Goal: Information Seeking & Learning: Learn about a topic

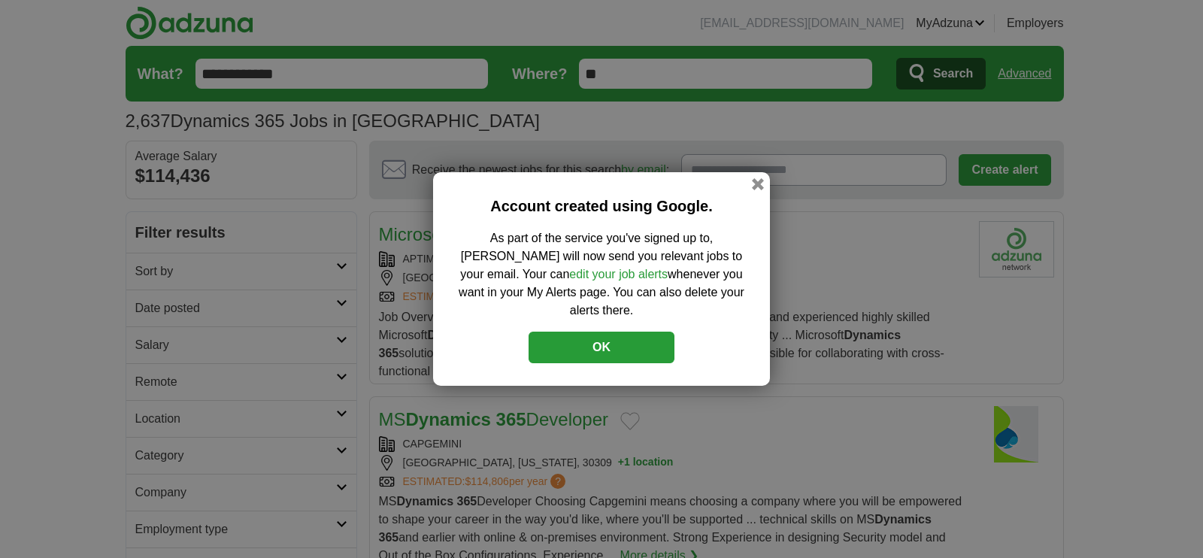
click at [605, 336] on button "OK" at bounding box center [601, 347] width 146 height 32
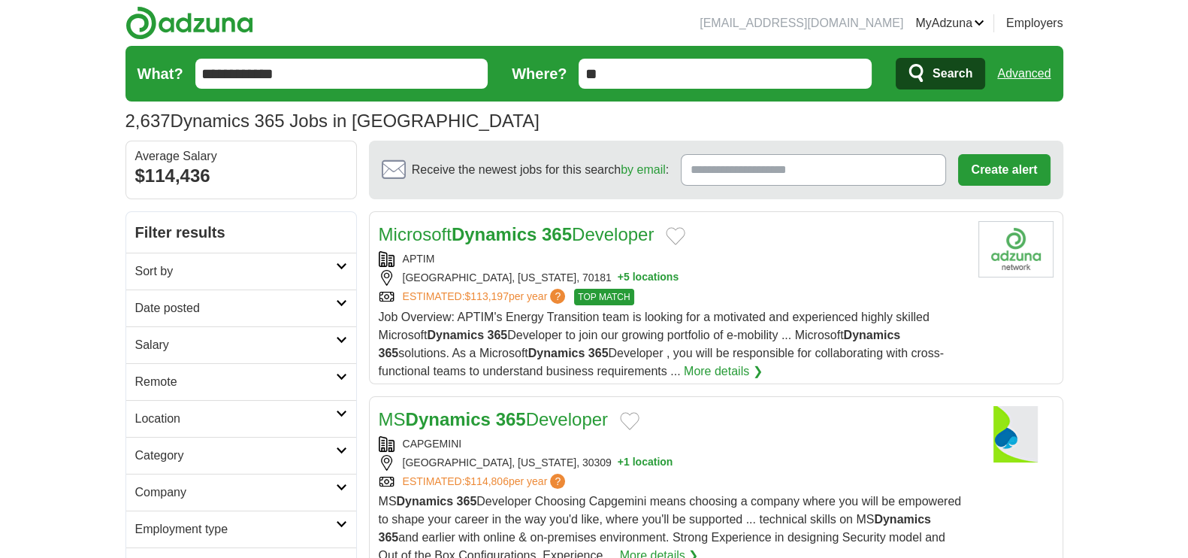
click at [349, 301] on link "Date posted" at bounding box center [241, 307] width 230 height 37
click at [178, 347] on link "Last 24 hours" at bounding box center [241, 344] width 212 height 18
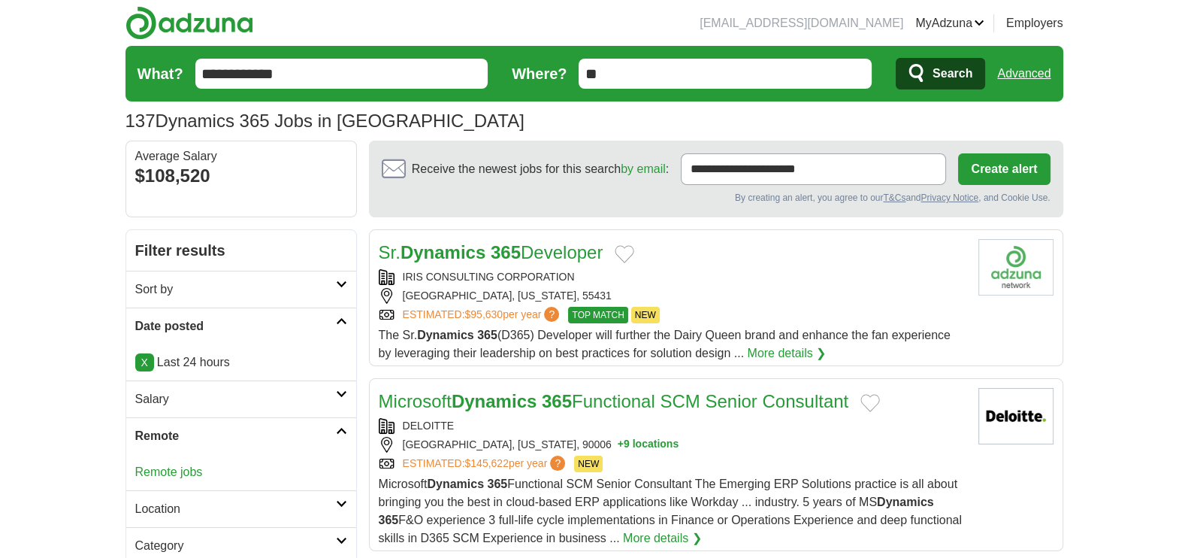
click at [187, 471] on link "Remote jobs" at bounding box center [169, 471] width 68 height 13
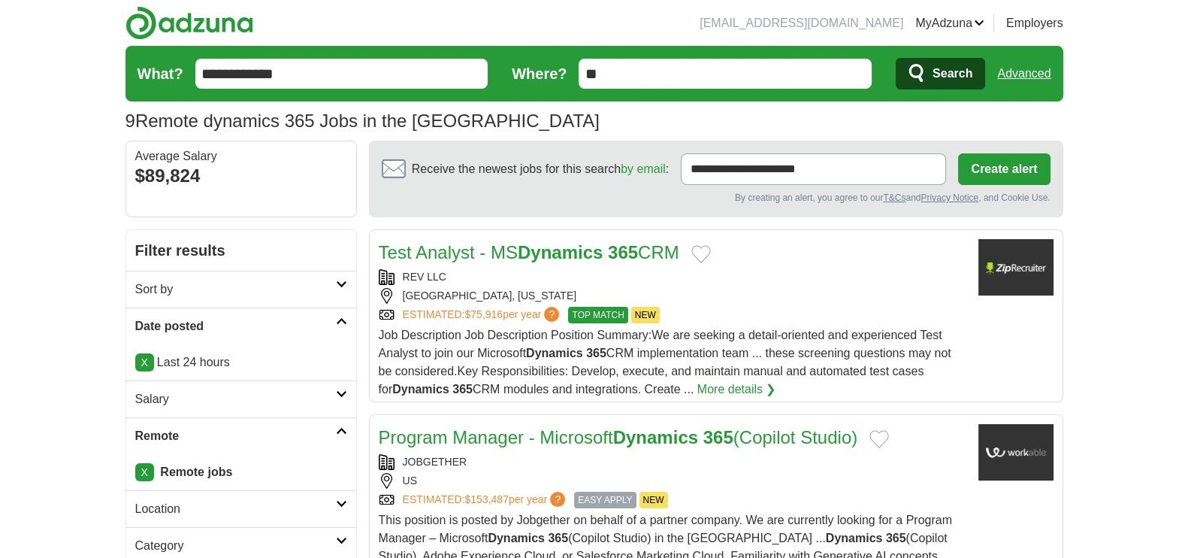
click at [492, 249] on link "Test Analyst - MS Dynamics 365 CRM" at bounding box center [529, 252] width 301 height 20
click at [488, 430] on link "Program Manager - Microsoft Dynamics 365 (Copilot Studio)" at bounding box center [619, 437] width 480 height 20
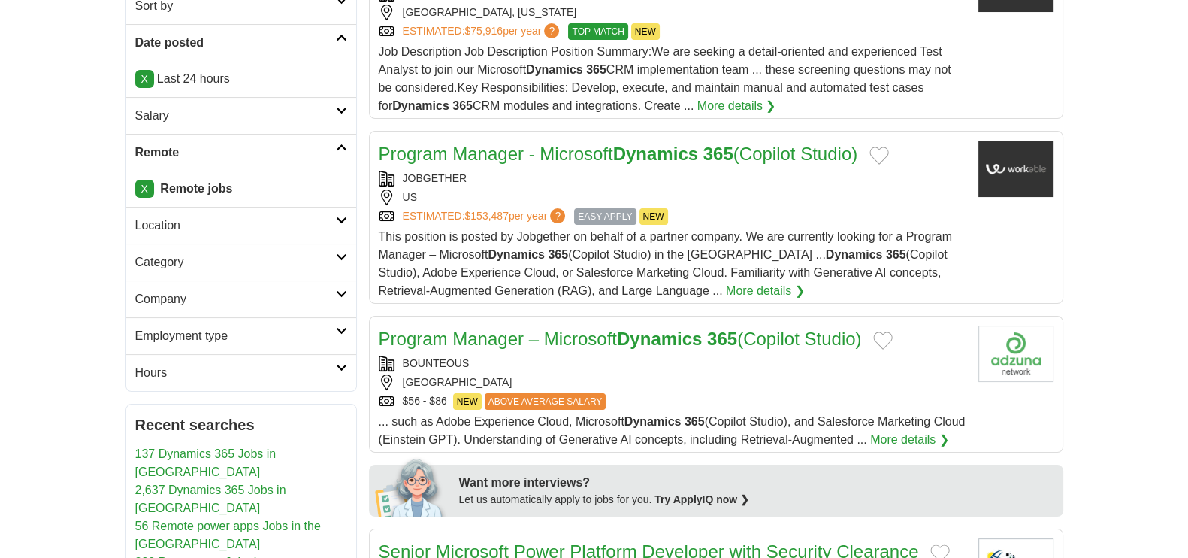
scroll to position [289, 0]
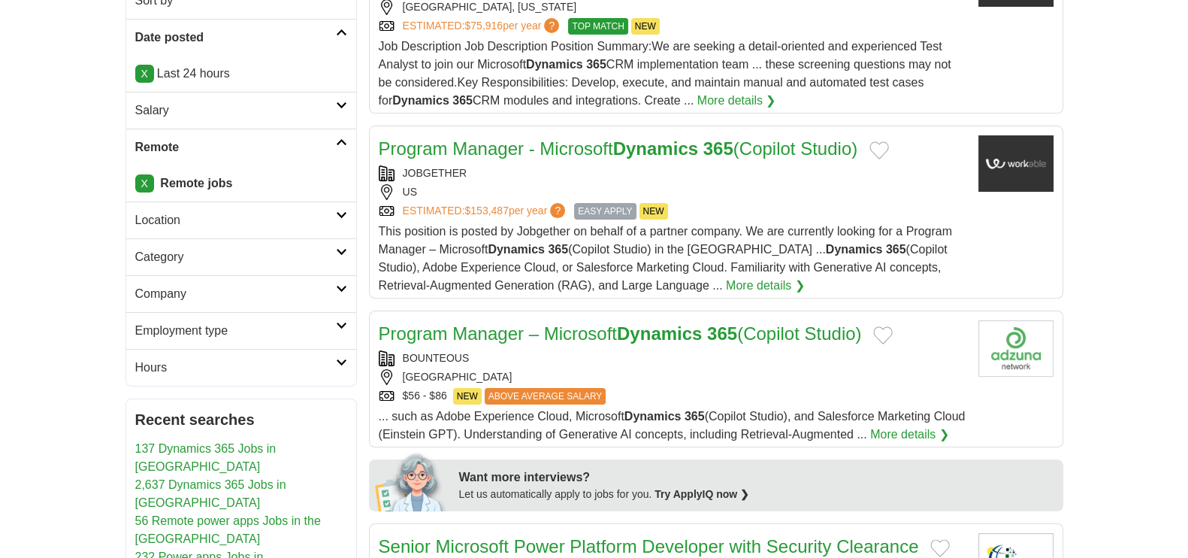
click at [796, 333] on link "Program Manager – Microsoft Dynamics 365 (Copilot Studio)" at bounding box center [620, 333] width 483 height 20
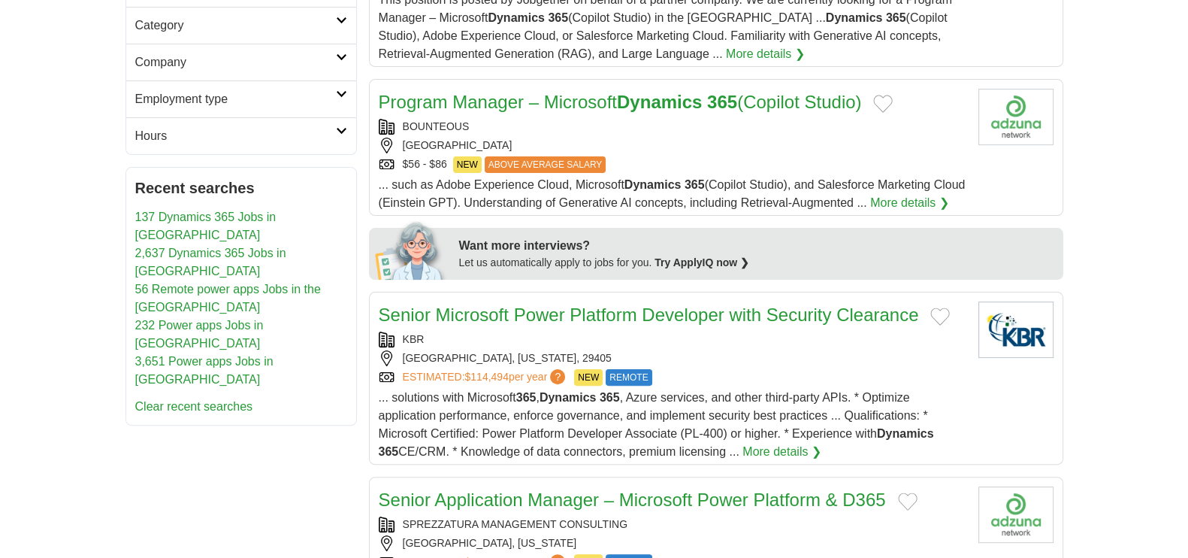
scroll to position [583, 0]
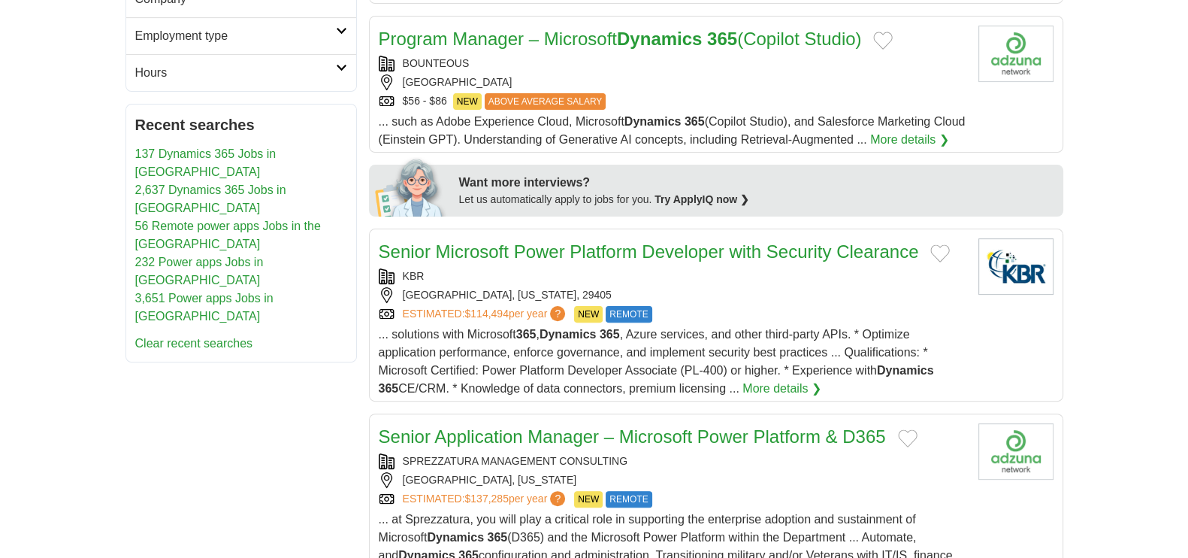
click at [740, 446] on link "Senior Application Manager – Microsoft Power Platform & D365" at bounding box center [632, 436] width 507 height 20
click at [494, 446] on link "Senior Application Manager – Microsoft Power Platform & D365" at bounding box center [632, 436] width 507 height 20
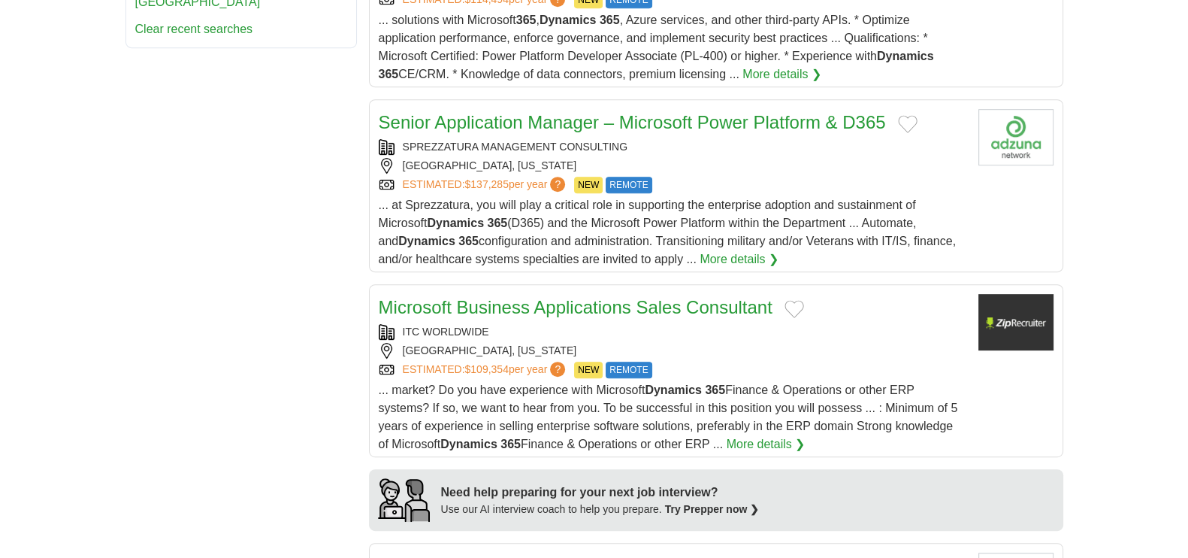
scroll to position [930, 0]
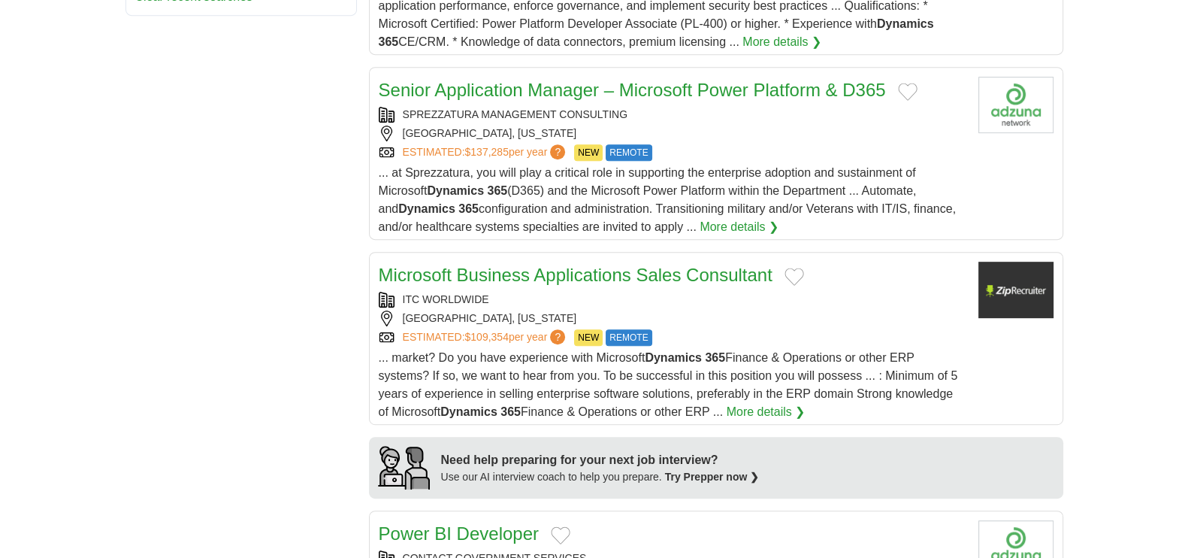
click at [699, 283] on link "Microsoft Business Applications Sales Consultant" at bounding box center [576, 275] width 394 height 20
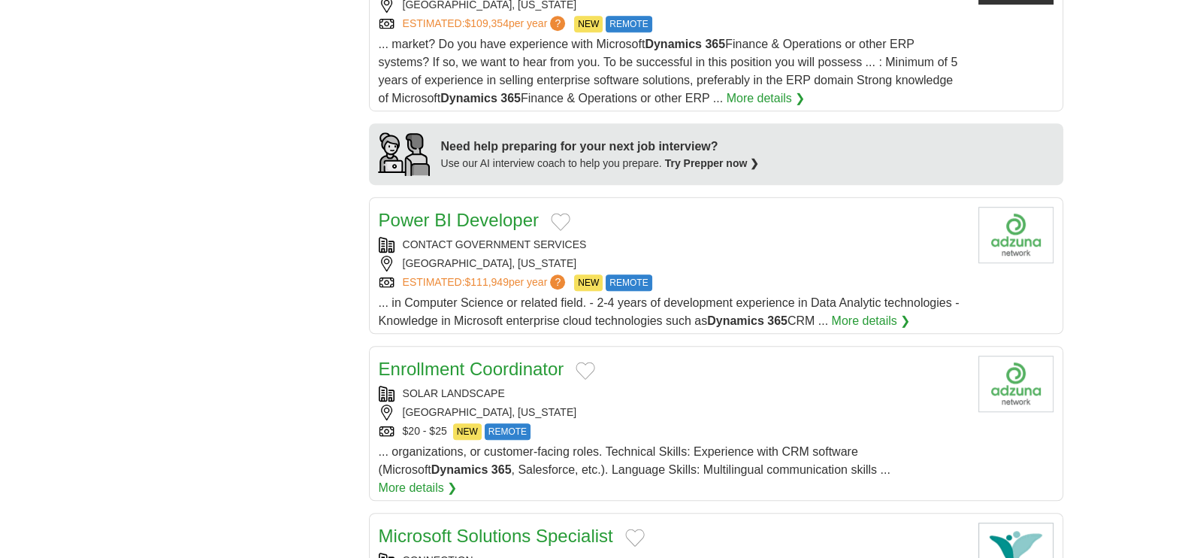
scroll to position [1251, 0]
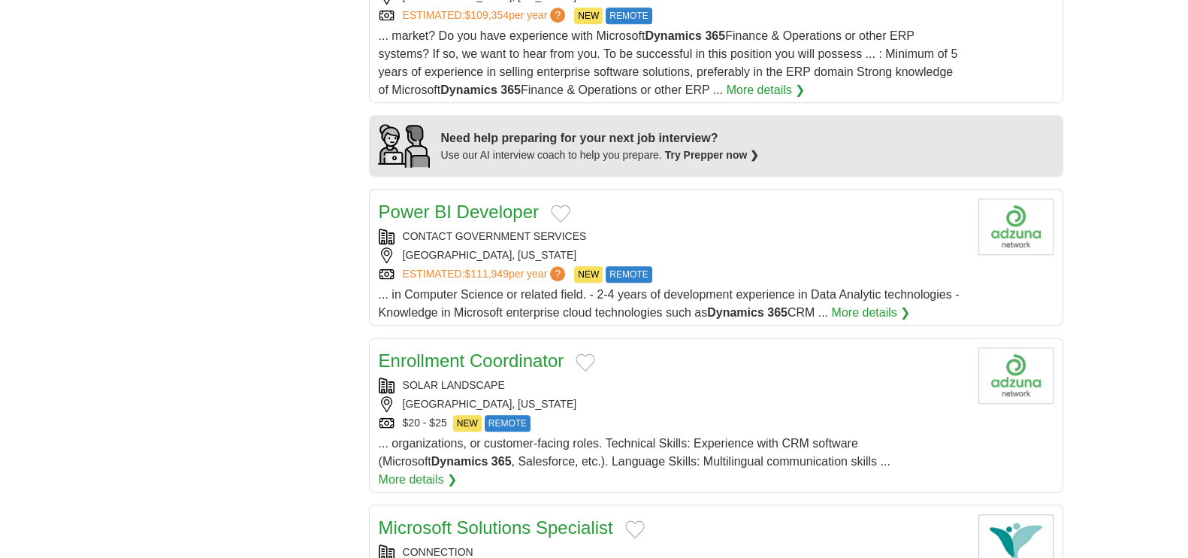
click at [505, 219] on link "Power BI Developer" at bounding box center [459, 211] width 160 height 20
click at [460, 521] on link "Microsoft Solutions Specialist" at bounding box center [496, 527] width 234 height 20
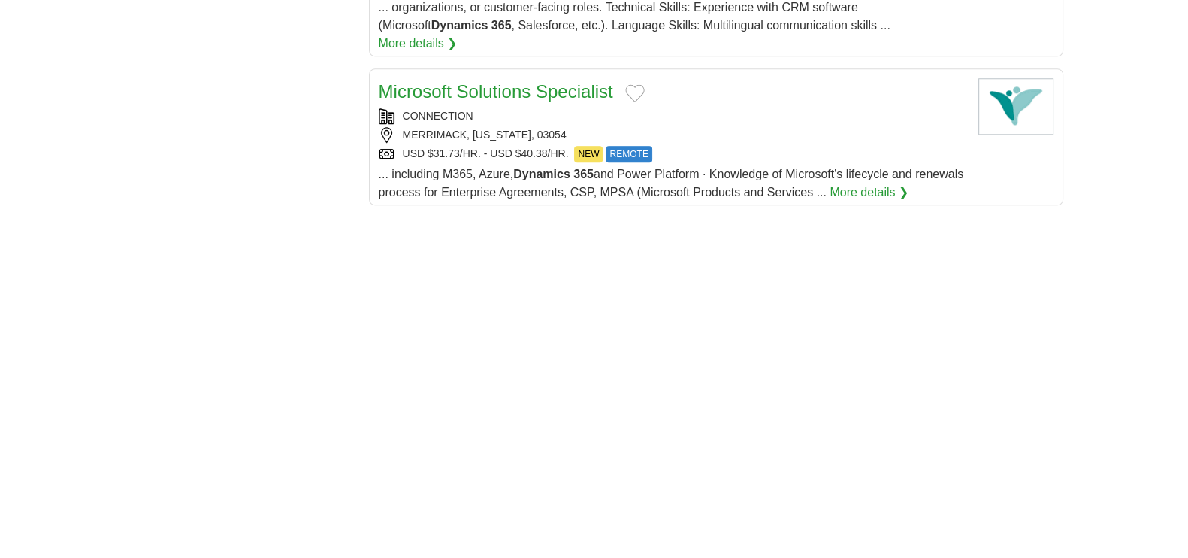
scroll to position [1677, 0]
